Goal: Transaction & Acquisition: Purchase product/service

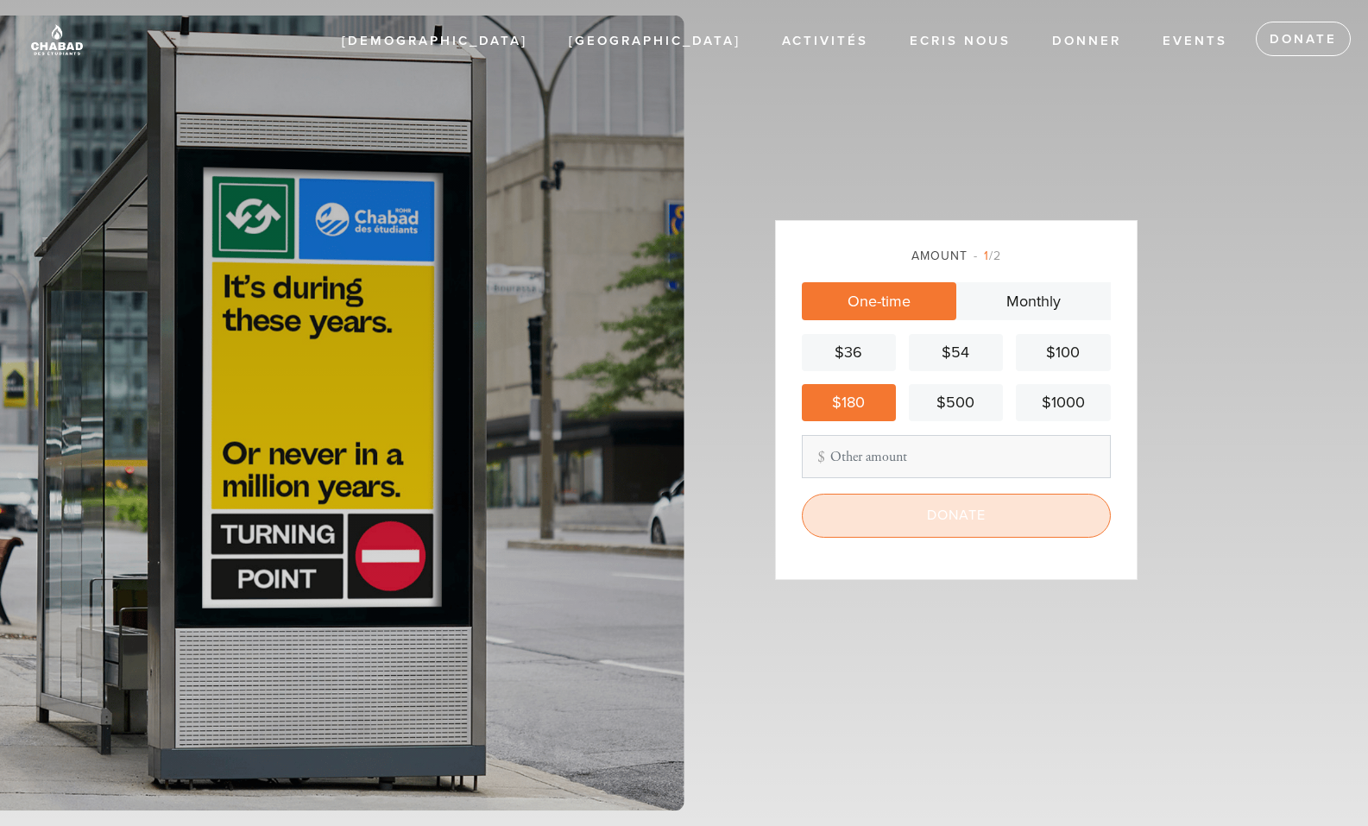
click at [935, 513] on input "Donate" at bounding box center [956, 515] width 309 height 43
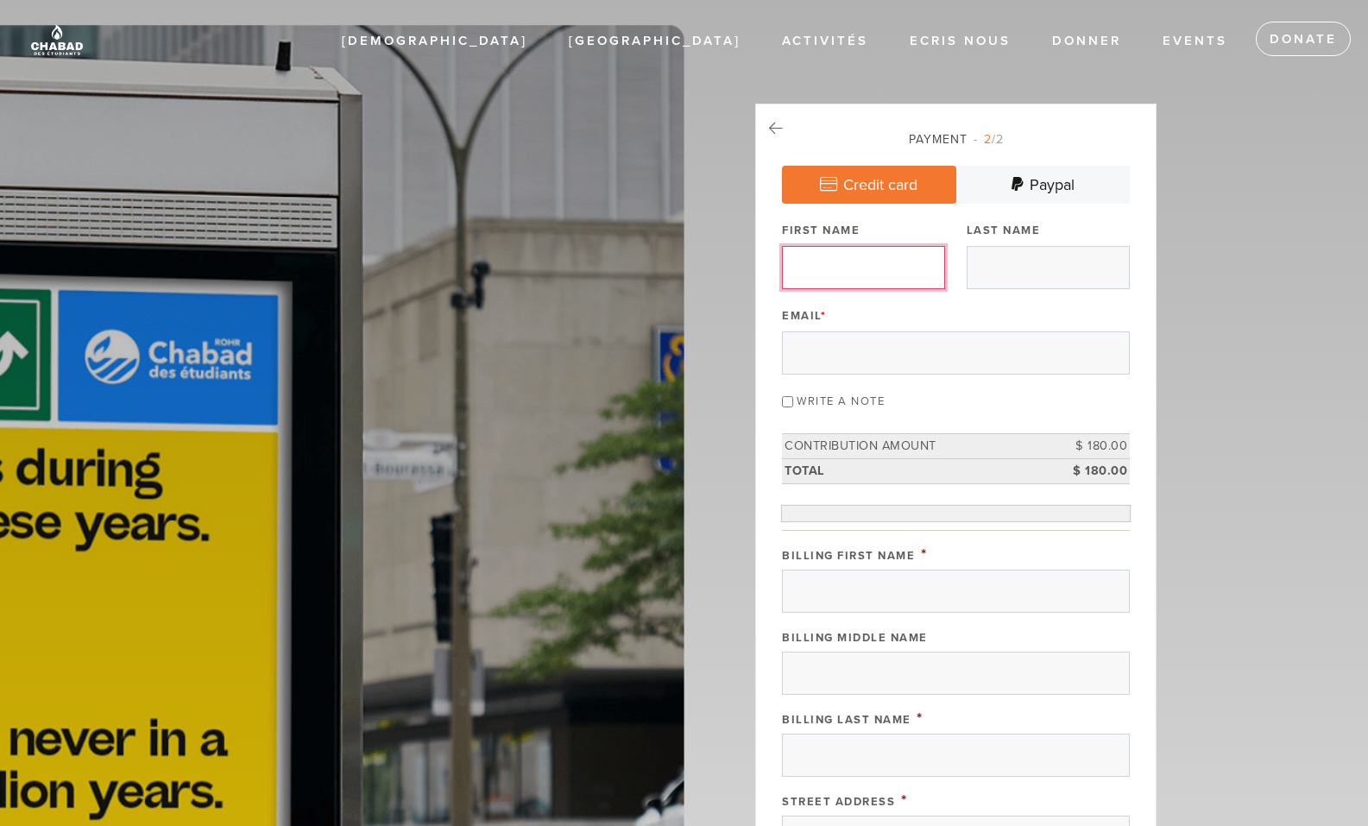
click at [858, 256] on input "First Name" at bounding box center [863, 267] width 163 height 43
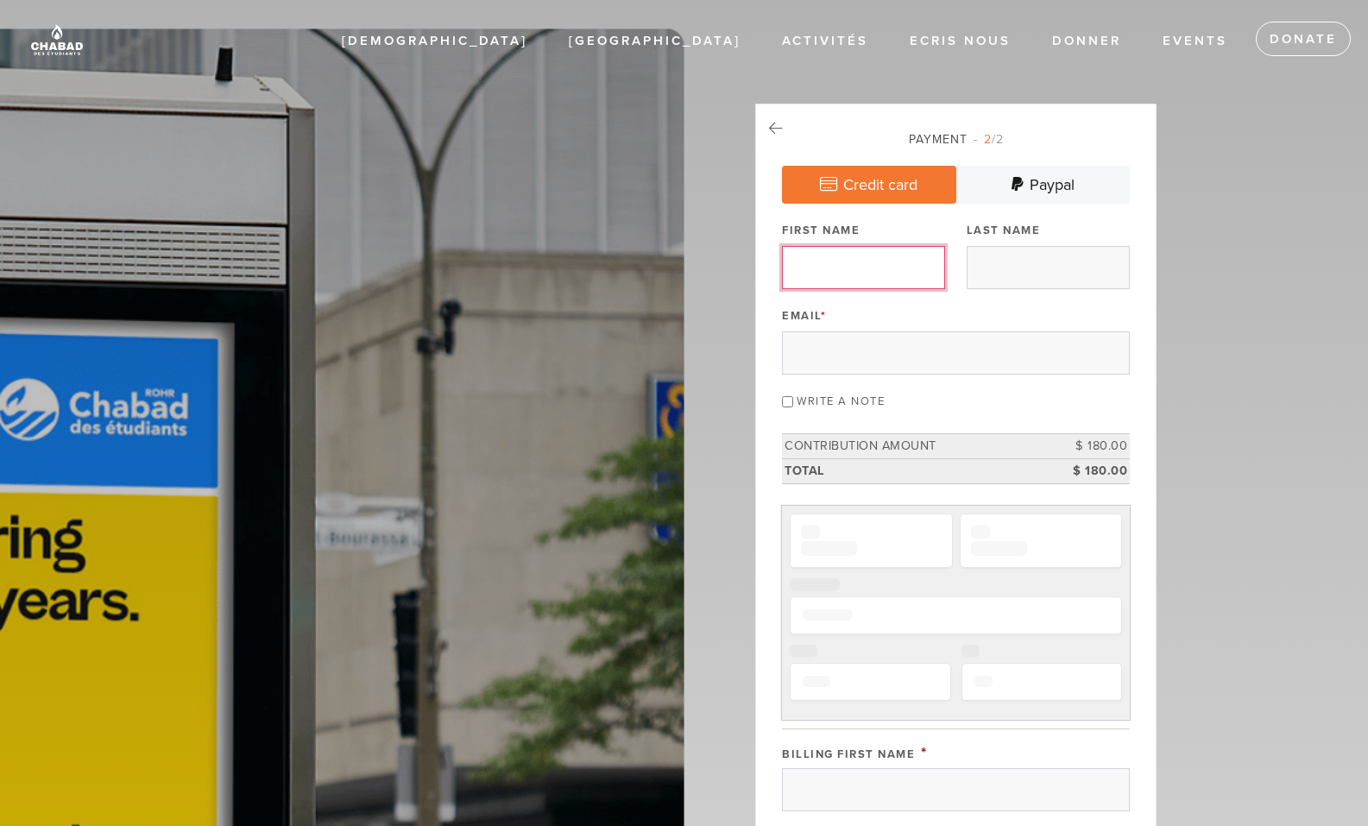
type input "[PERSON_NAME]"
type input "Ouziel Gat"
type input "[EMAIL_ADDRESS][DOMAIN_NAME]"
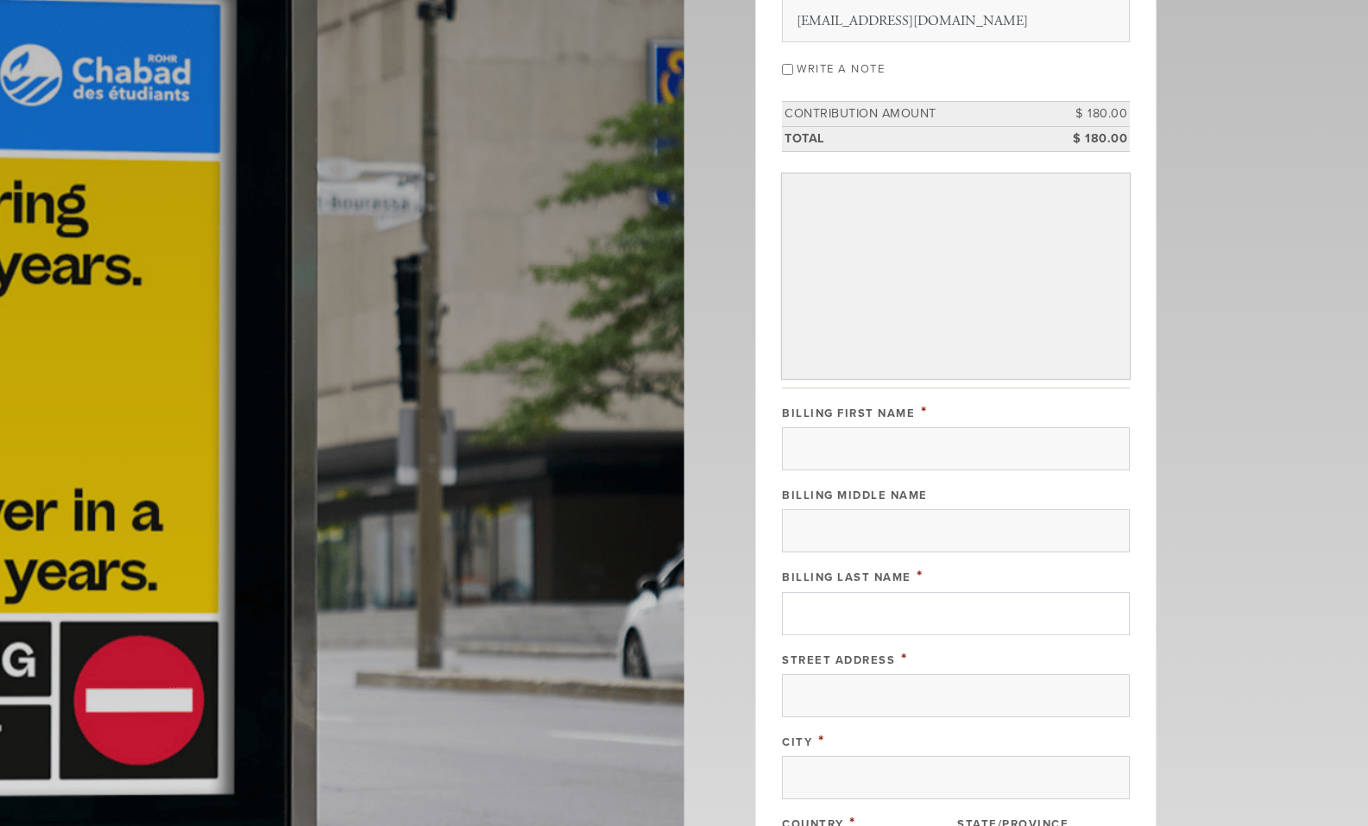
scroll to position [345, 0]
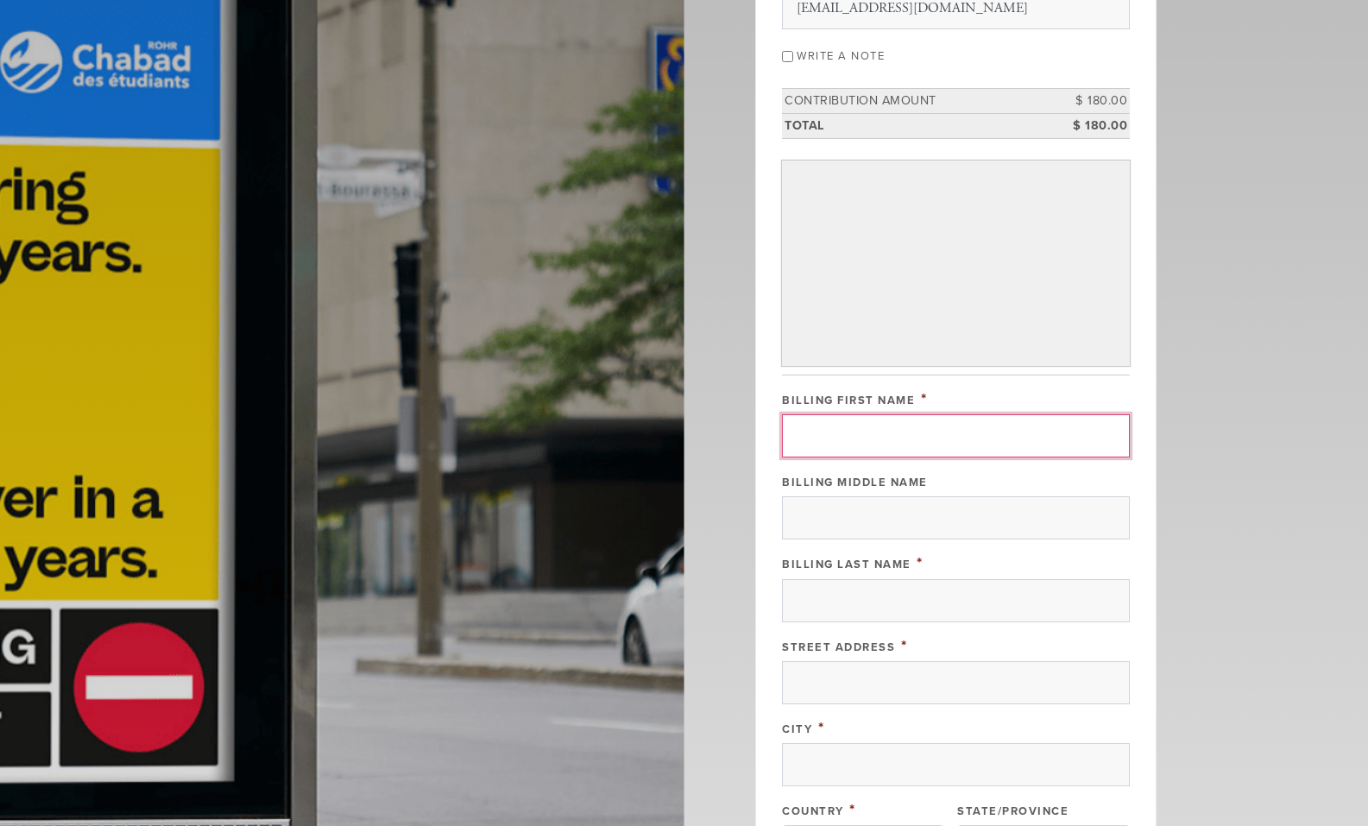
click at [905, 442] on input "Billing First Name" at bounding box center [956, 435] width 348 height 43
type input "[PERSON_NAME]"
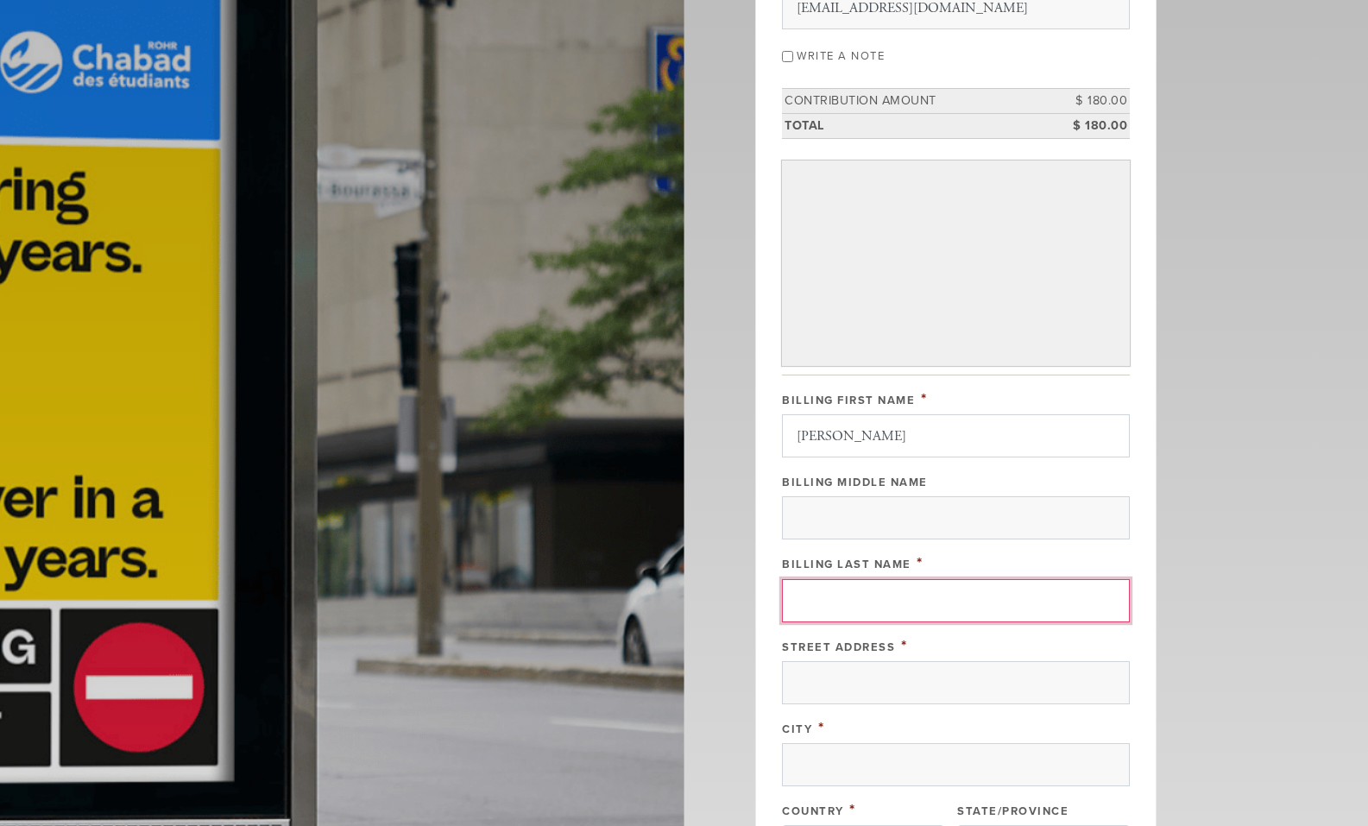
type input "Ouziel Gat"
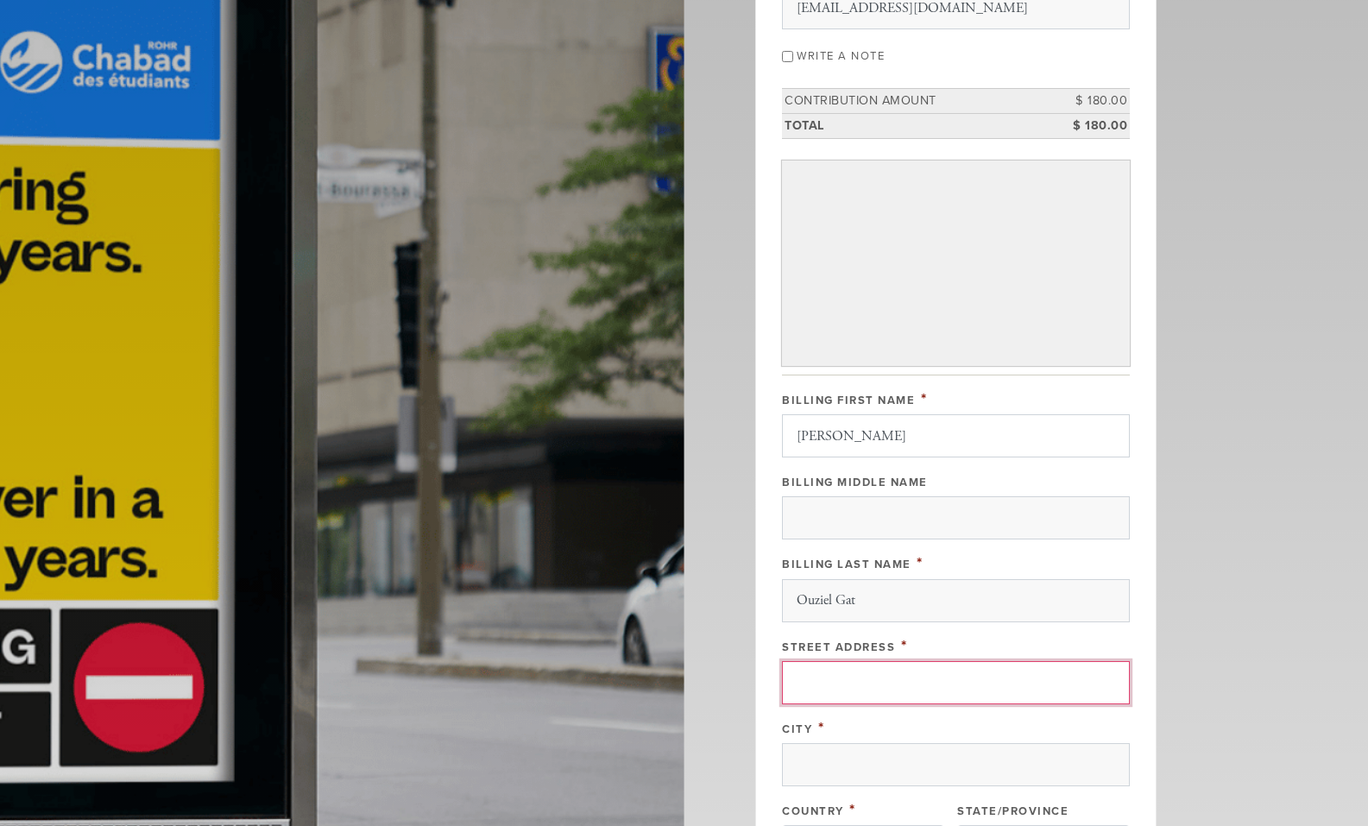
type input "[STREET_ADDRESS]"
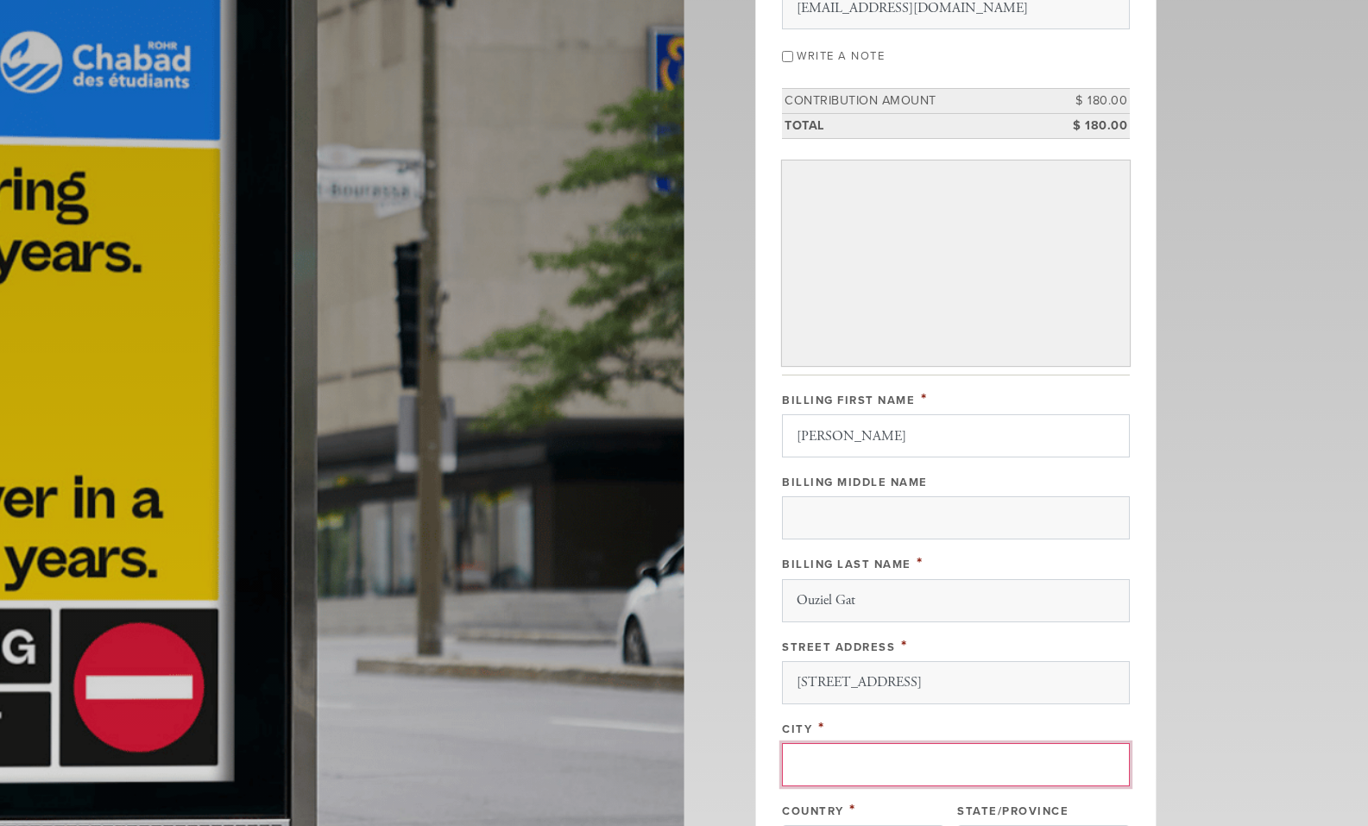
type input "[GEOGRAPHIC_DATA]"
type input "75016"
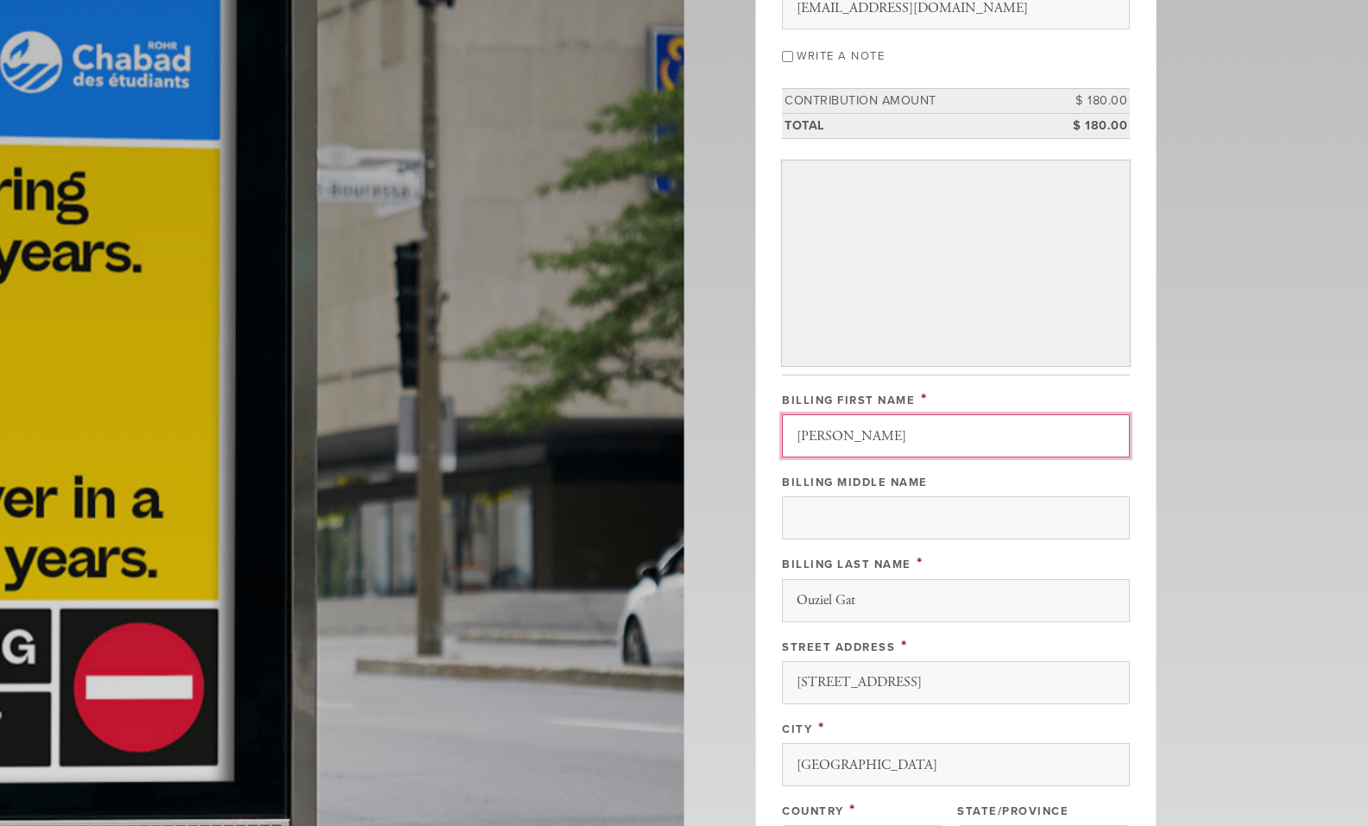
scroll to position [352, 0]
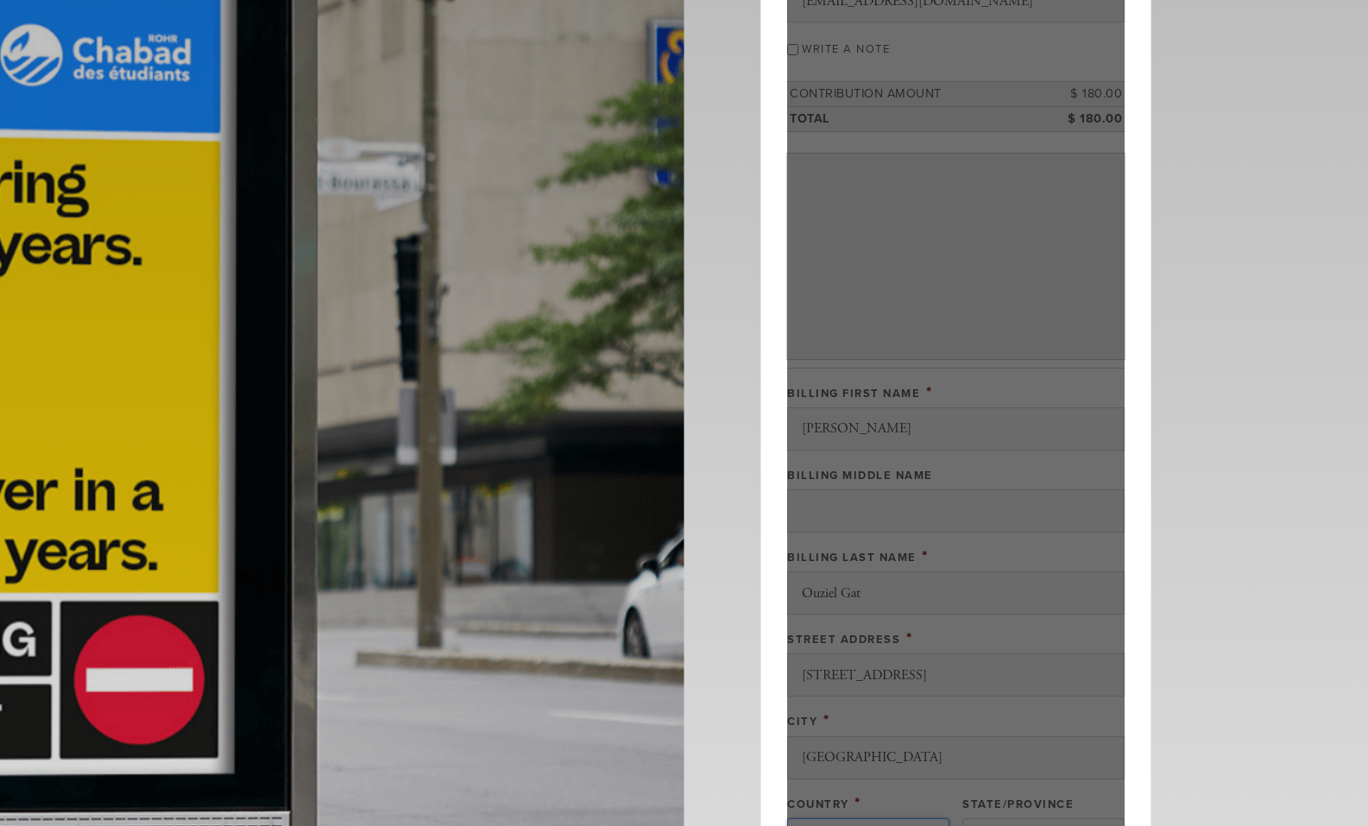
type input "[GEOGRAPHIC_DATA]"
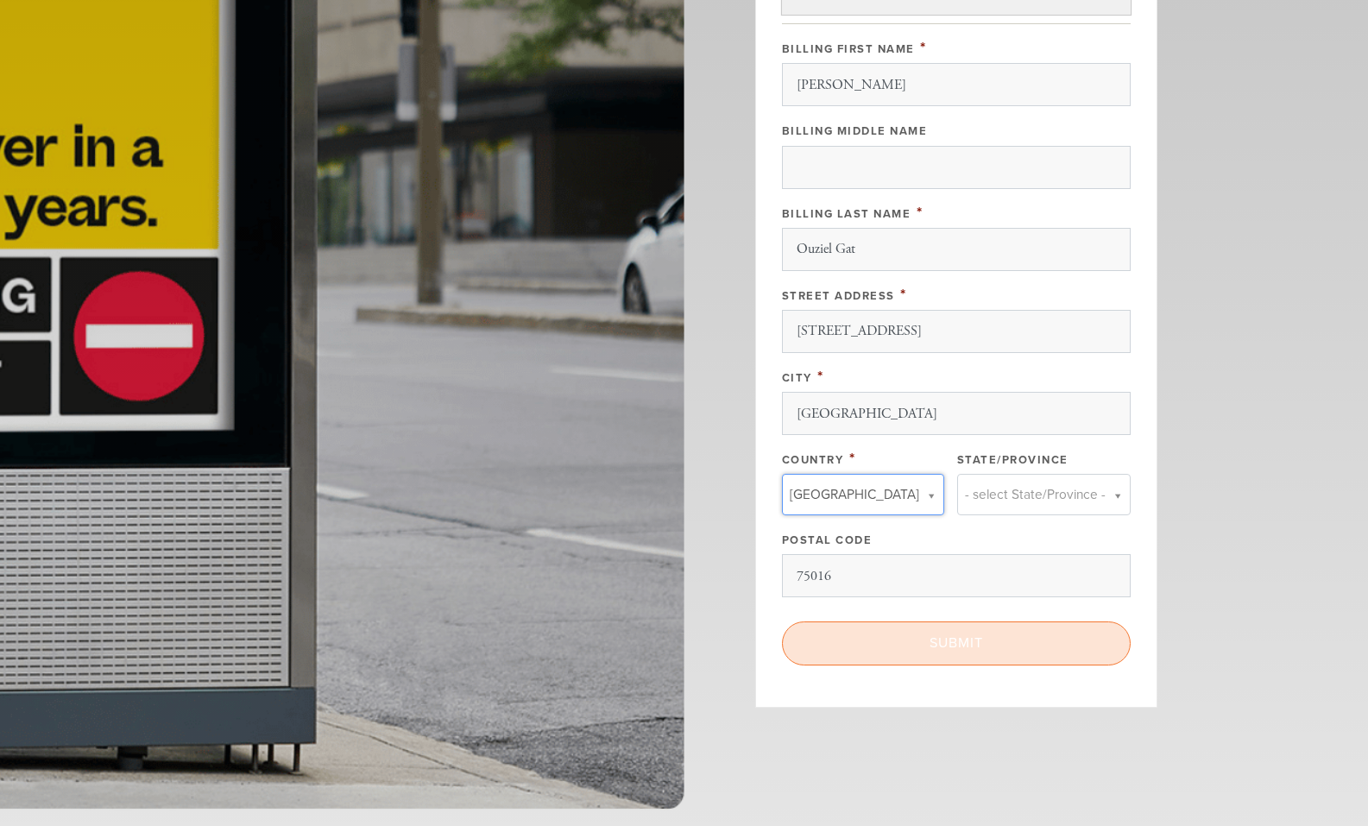
scroll to position [697, 0]
click at [980, 643] on input "Submit" at bounding box center [956, 641] width 349 height 43
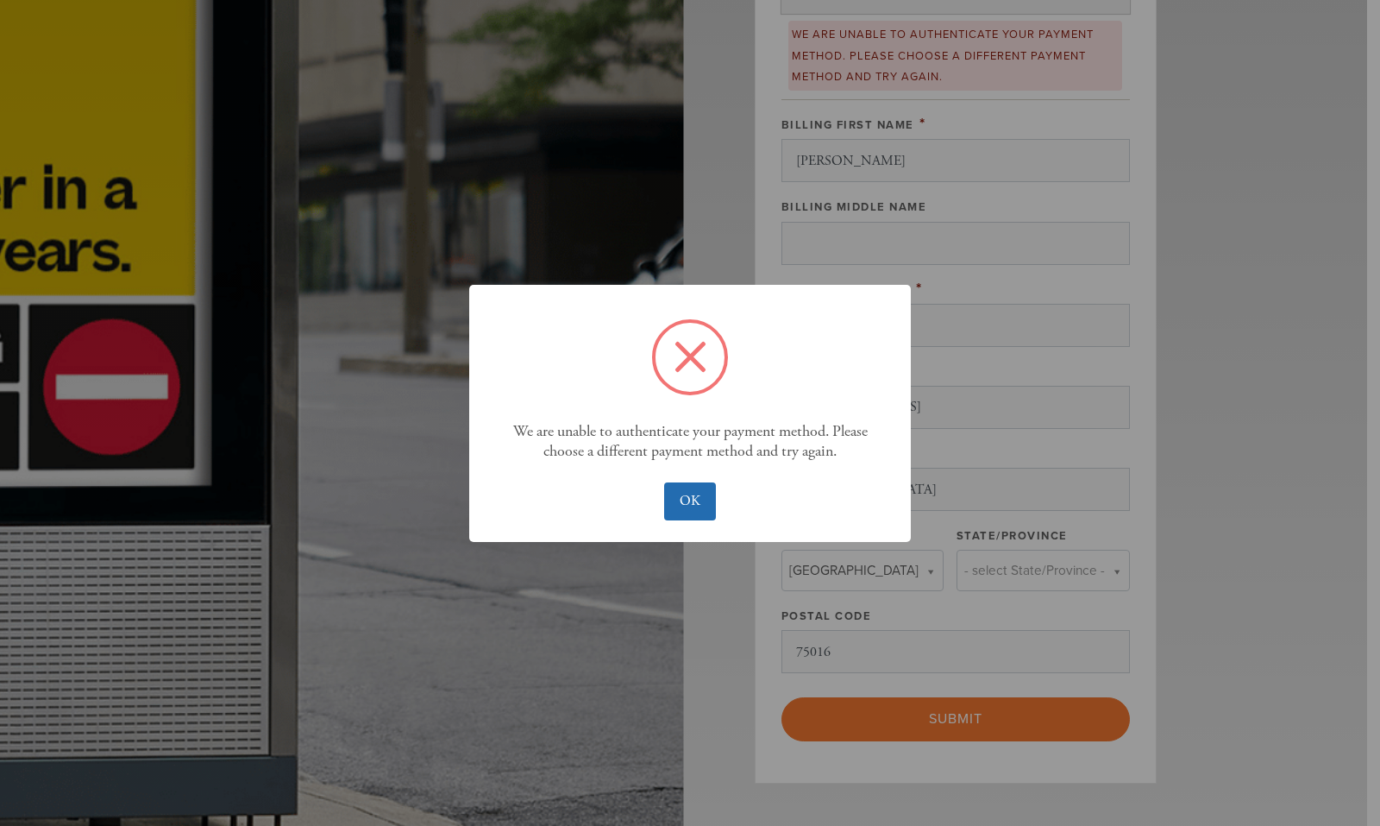
click at [673, 493] on button "OK" at bounding box center [689, 501] width 51 height 38
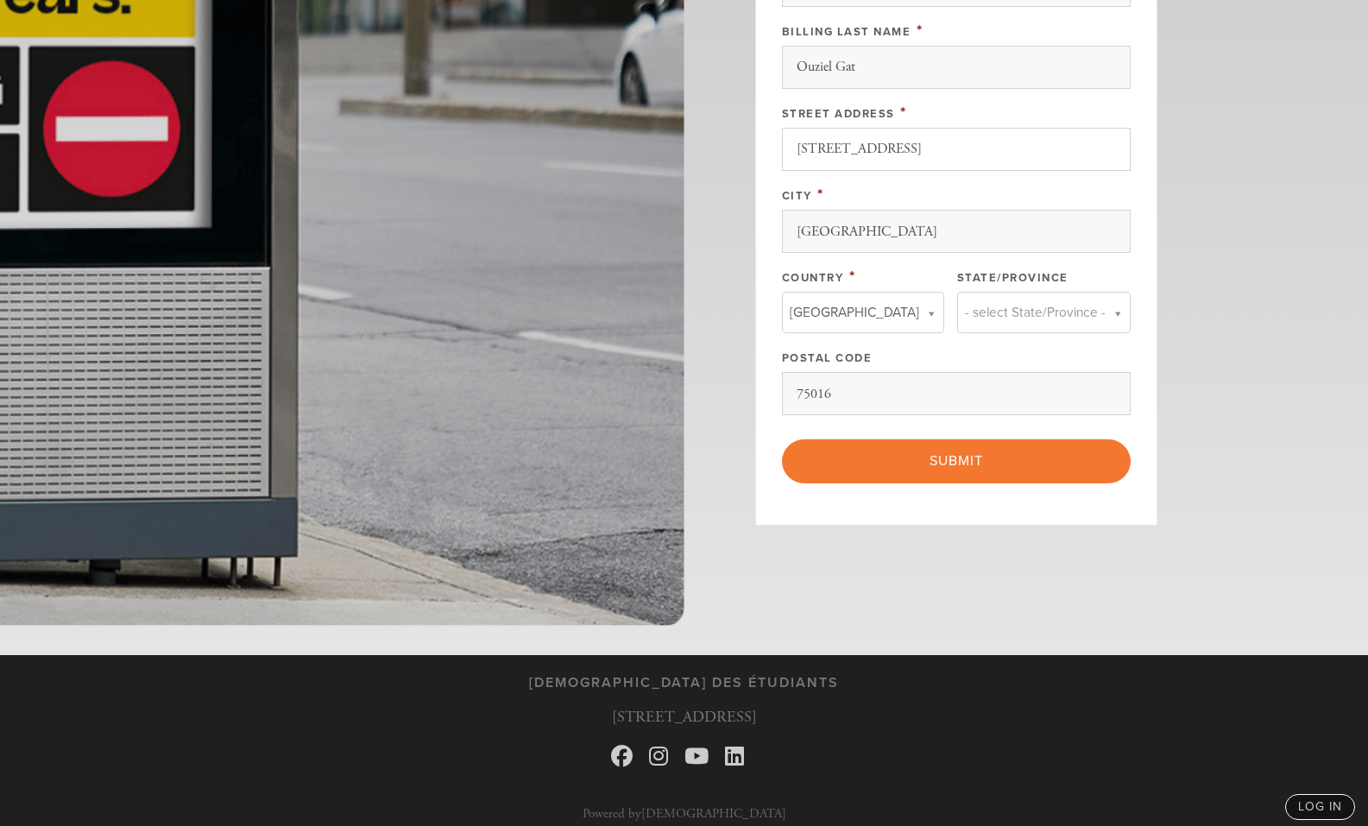
scroll to position [958, 0]
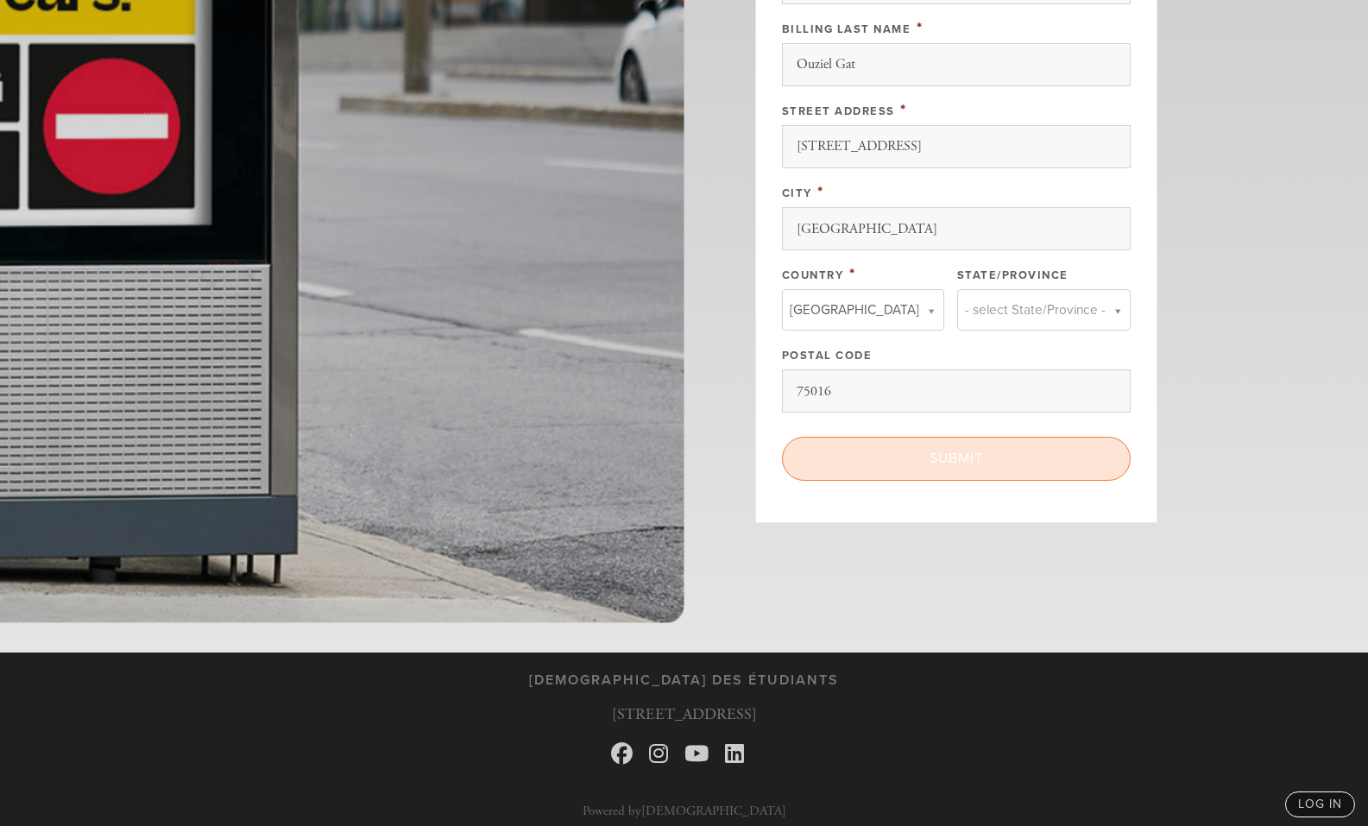
click at [890, 452] on input "Submit" at bounding box center [956, 458] width 349 height 43
